Goal: Use online tool/utility: Utilize a website feature to perform a specific function

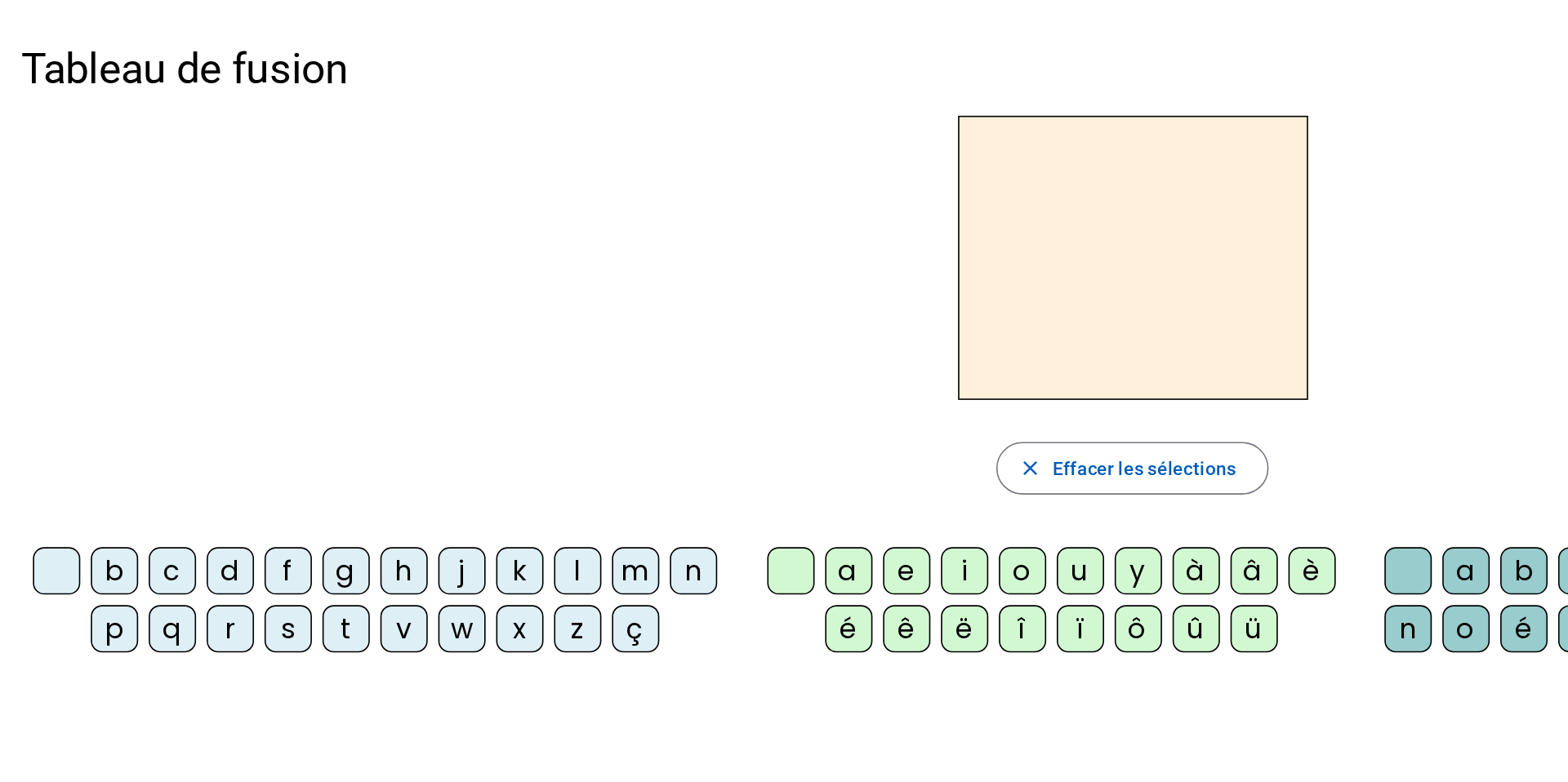
click at [350, 351] on div "l" at bounding box center [359, 354] width 30 height 30
click at [522, 353] on div "a" at bounding box center [527, 354] width 30 height 30
click at [673, 356] on div "u" at bounding box center [671, 354] width 30 height 30
click at [140, 480] on div "b c d f g h j k l m n p q r s t v w x z ç a e i o u y à â è é ê ë î ï ô û ü a b…" at bounding box center [702, 465] width 1380 height 264
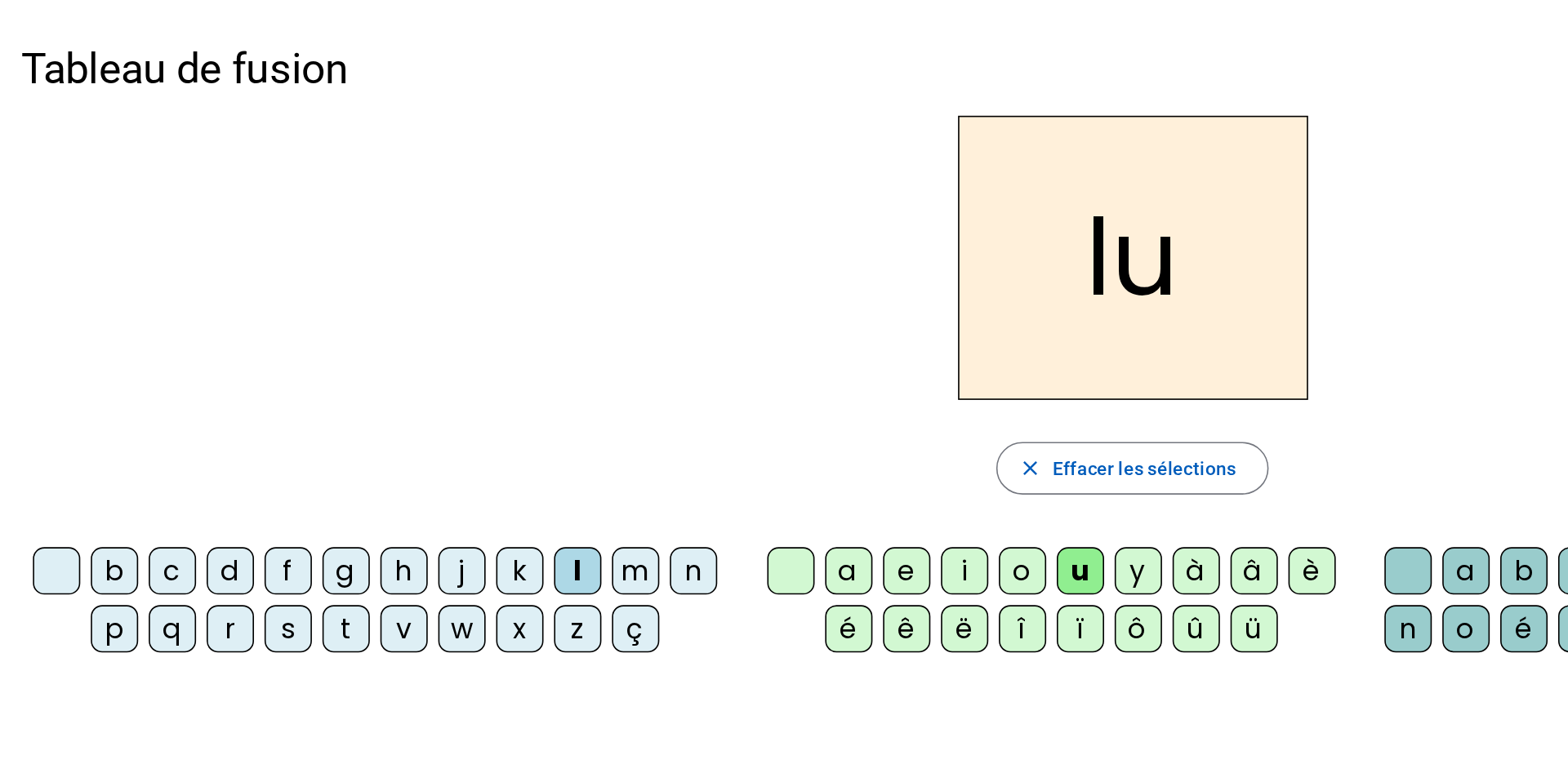
click at [214, 386] on div "t" at bounding box center [215, 391] width 30 height 30
click at [138, 359] on div "d" at bounding box center [143, 354] width 30 height 30
click at [565, 353] on div "e" at bounding box center [563, 354] width 30 height 30
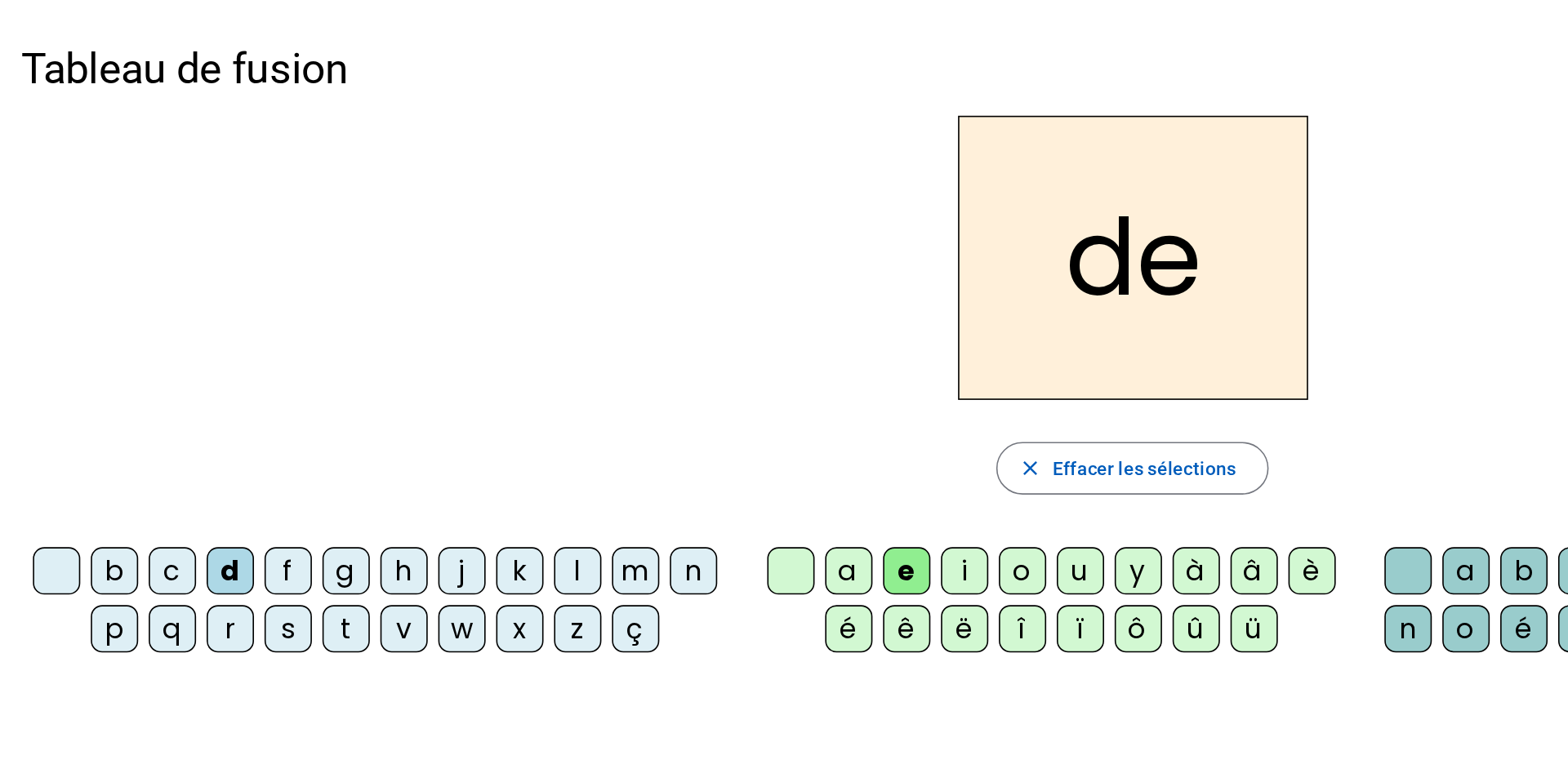
click at [214, 390] on div "t" at bounding box center [215, 391] width 30 height 30
click at [524, 359] on div "a" at bounding box center [527, 354] width 30 height 30
